Goal: Find specific page/section: Find specific page/section

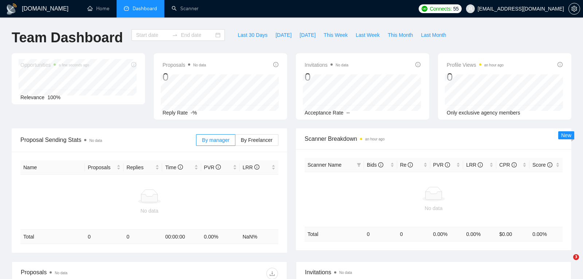
type input "[DATE]"
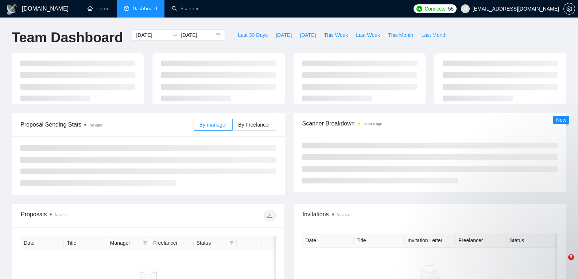
type input "[DATE]"
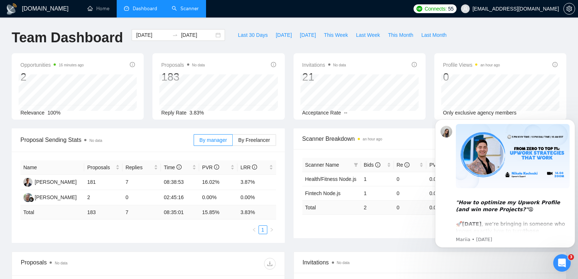
click at [190, 8] on link "Scanner" at bounding box center [185, 8] width 27 height 6
